Goal: Information Seeking & Learning: Learn about a topic

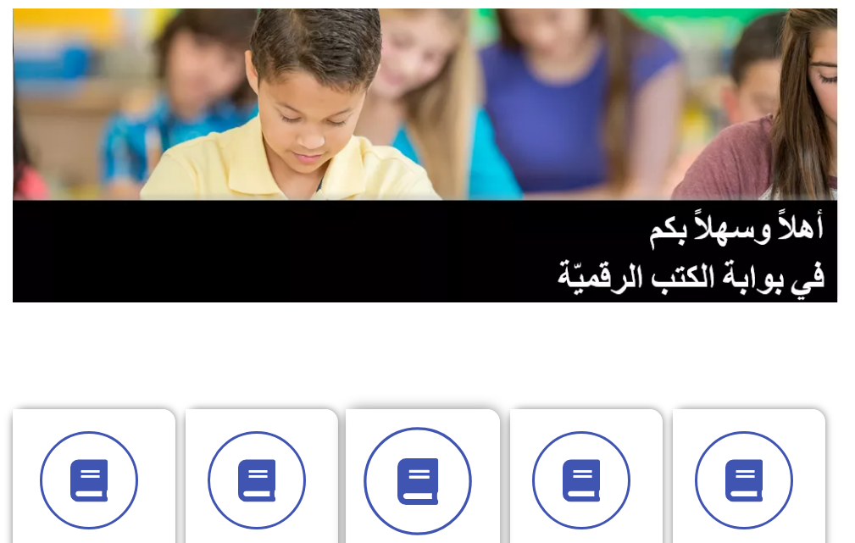
scroll to position [254, 0]
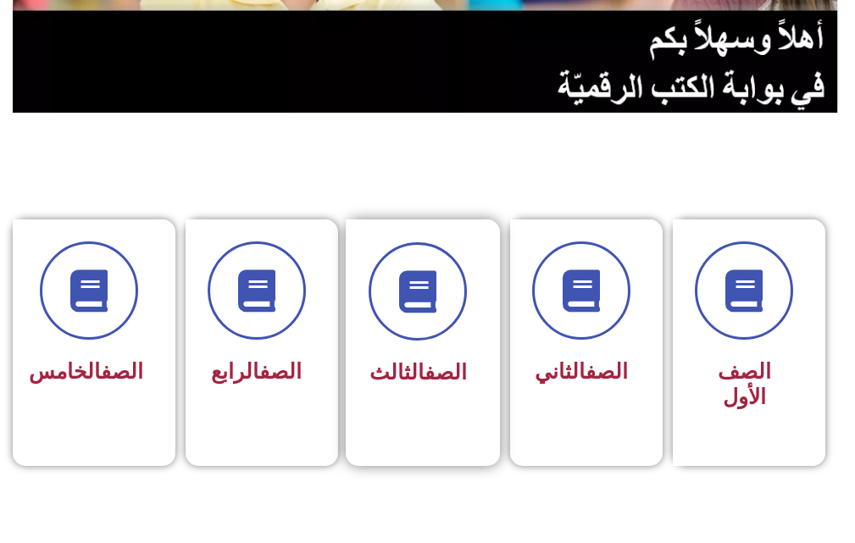
click at [437, 340] on div at bounding box center [418, 291] width 98 height 98
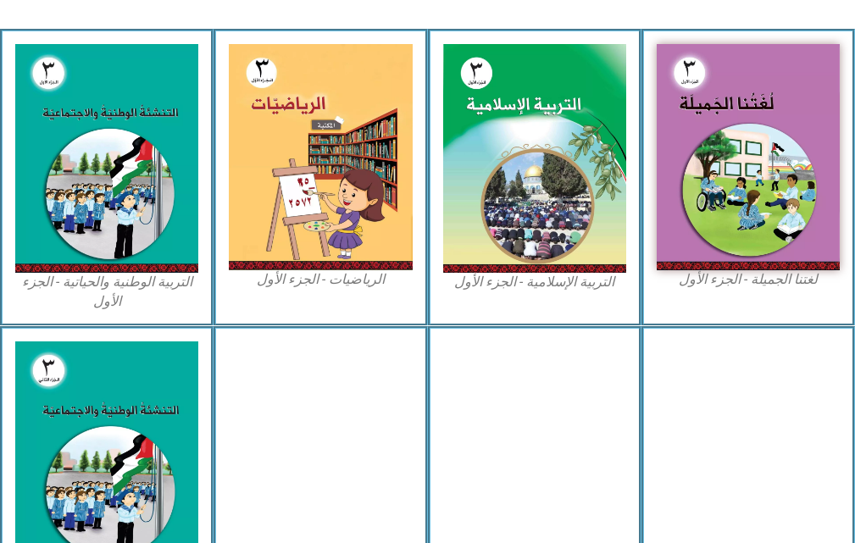
scroll to position [593, 0]
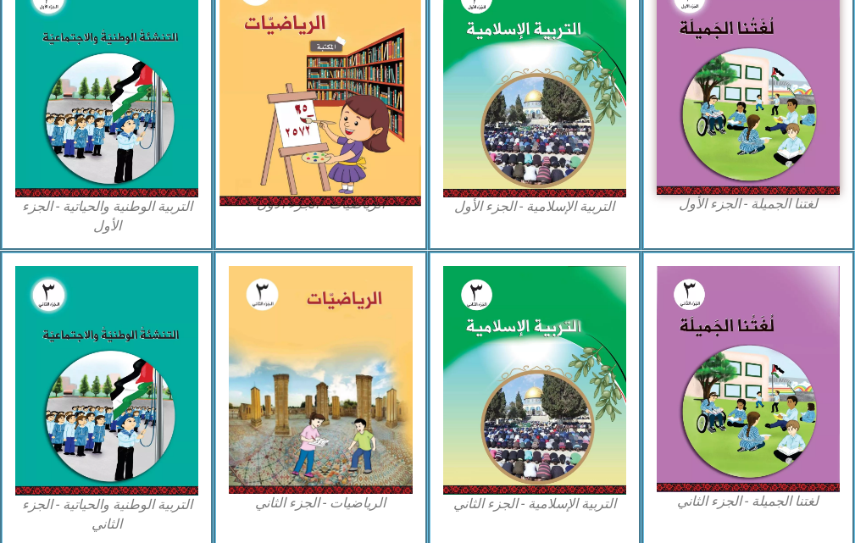
click at [316, 156] on img at bounding box center [321, 82] width 202 height 248
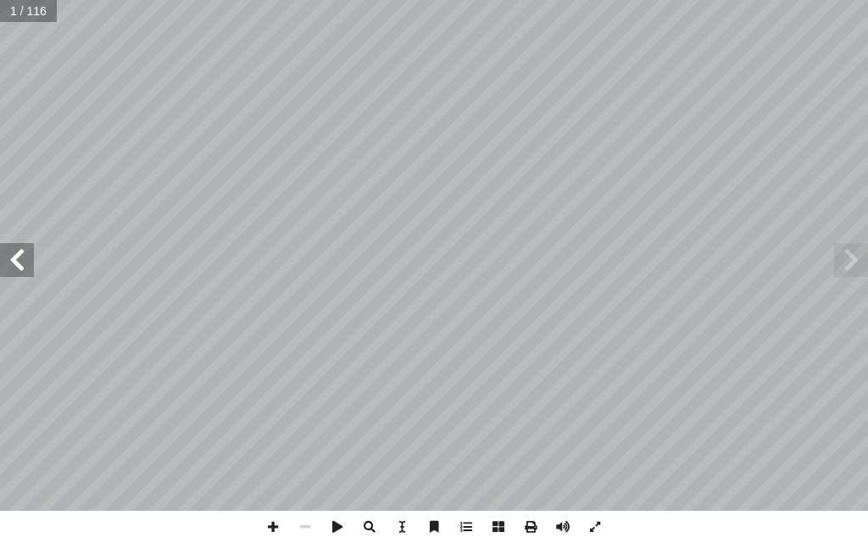
click at [29, 275] on span at bounding box center [17, 260] width 34 height 34
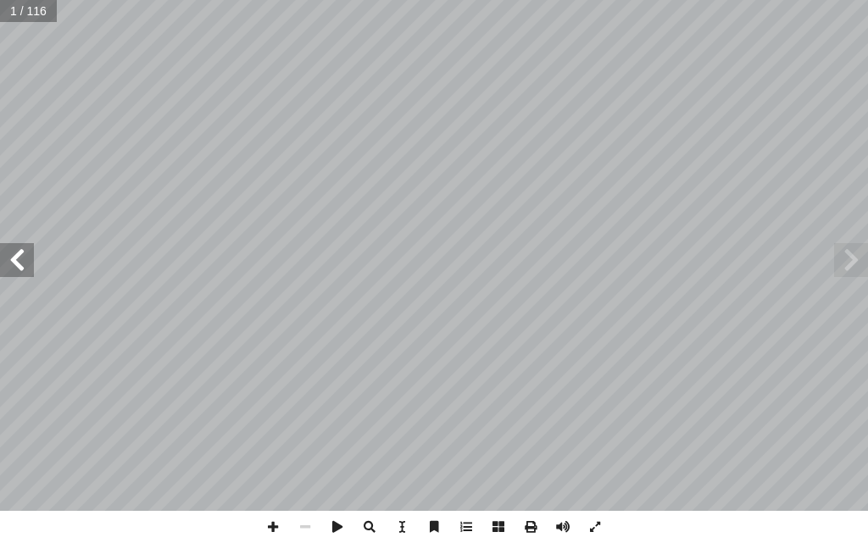
click at [29, 275] on span at bounding box center [17, 260] width 34 height 34
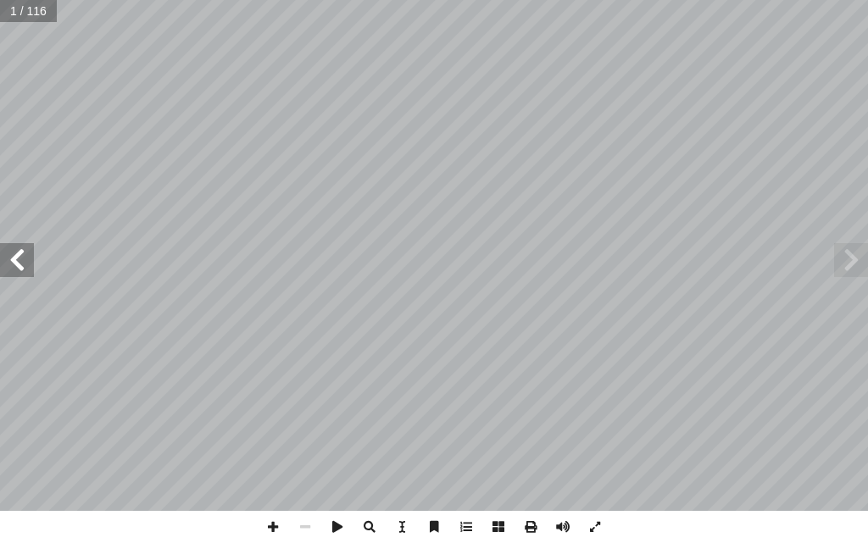
click at [29, 275] on span at bounding box center [17, 260] width 34 height 34
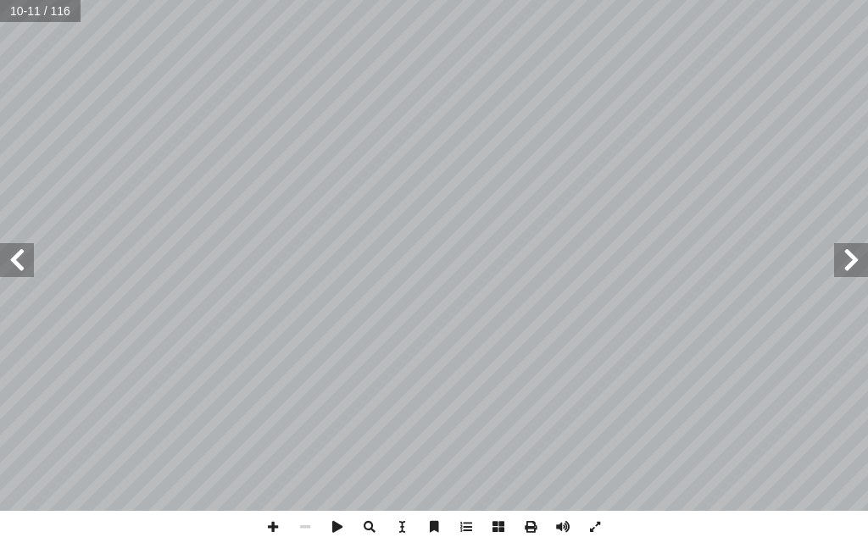
click at [29, 275] on span at bounding box center [17, 260] width 34 height 34
click at [11, 265] on span at bounding box center [17, 260] width 34 height 34
click at [839, 266] on span at bounding box center [851, 260] width 34 height 34
click at [271, 526] on span at bounding box center [273, 527] width 32 height 32
click at [18, 268] on span at bounding box center [17, 260] width 34 height 34
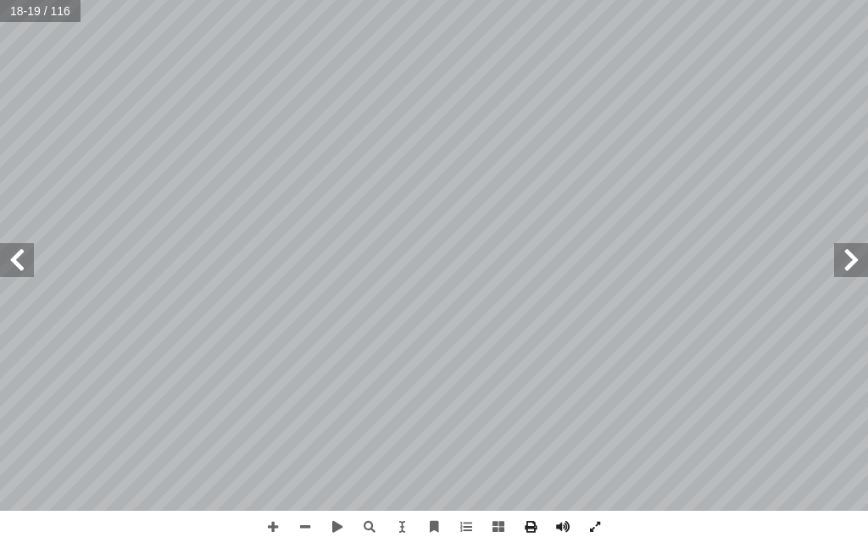
click at [433, 114] on html "الصفحة الرئيسية الصف الأول الصف الثاني الصف الثالث الصف الرابع الصف الخامس الصف…" at bounding box center [434, 57] width 868 height 114
